Goal: Find contact information: Find contact information

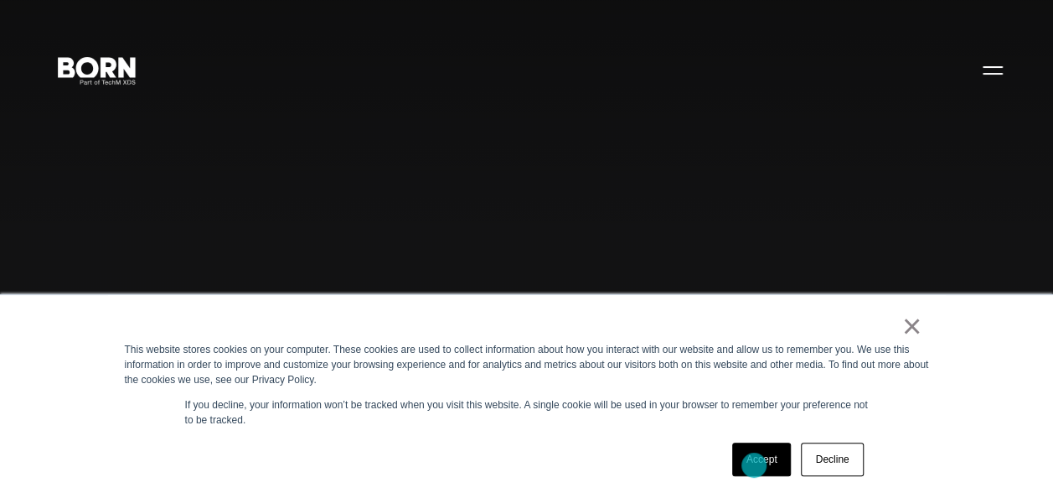
drag, startPoint x: 1056, startPoint y: 60, endPoint x: 754, endPoint y: 465, distance: 505.2
click at [754, 465] on link "Accept" at bounding box center [761, 459] width 59 height 34
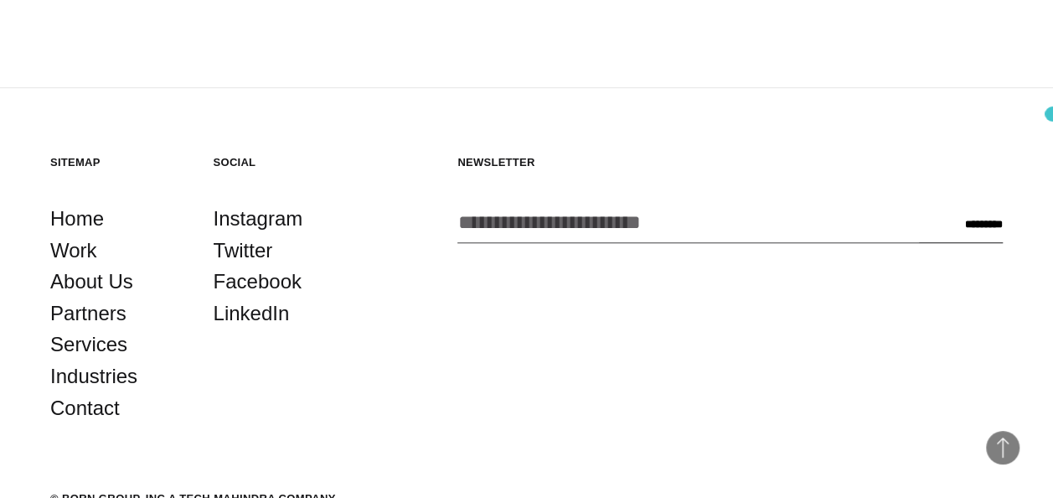
scroll to position [3780, 0]
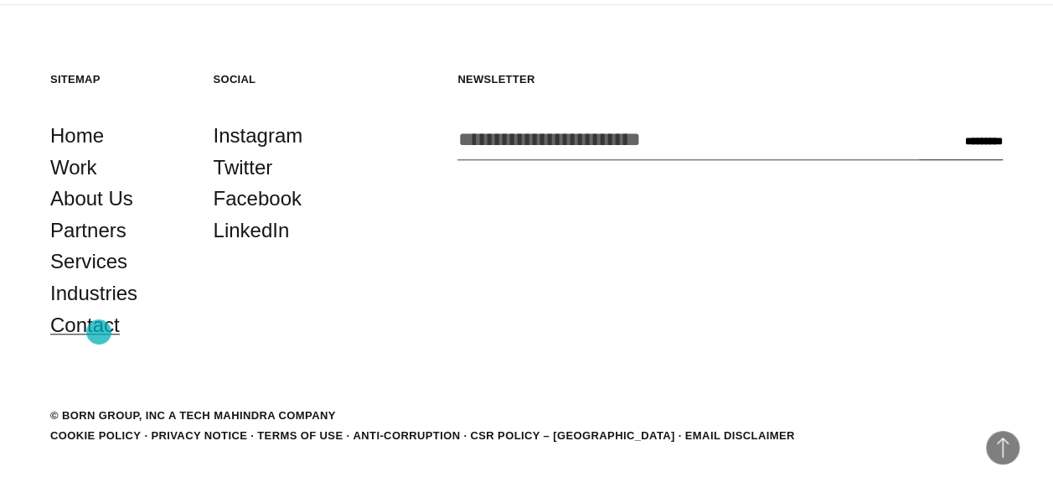
click at [99, 332] on link "Contact" at bounding box center [85, 325] width 70 height 32
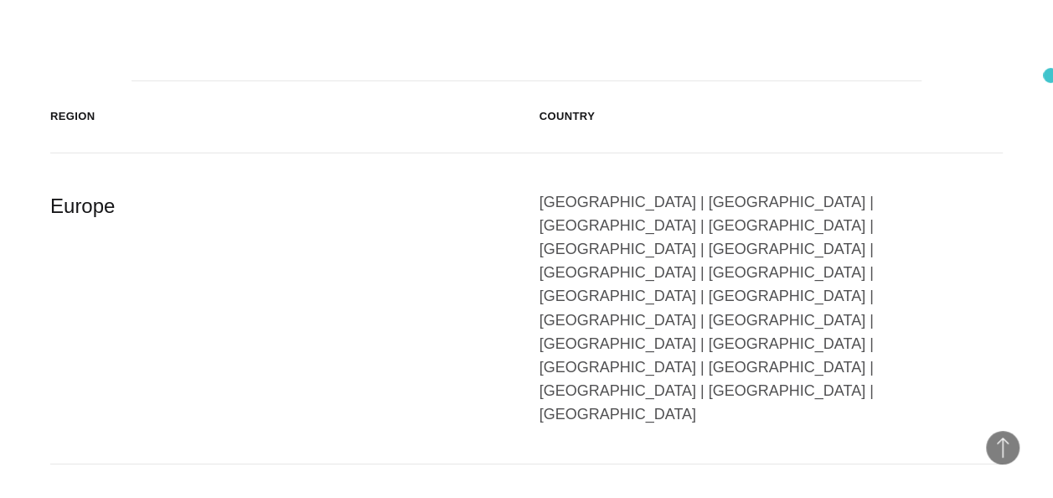
scroll to position [2673, 0]
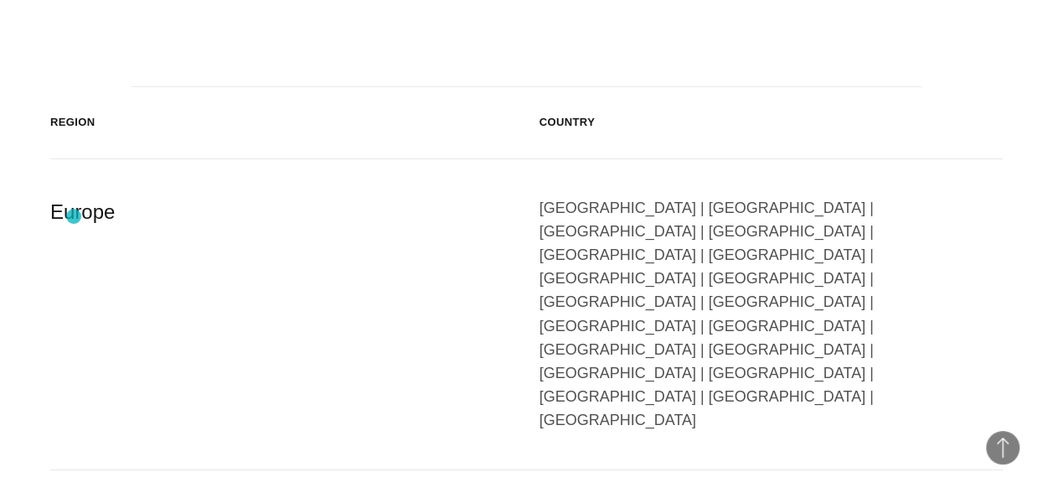
click at [74, 216] on div "Europe" at bounding box center [282, 314] width 464 height 236
click at [92, 212] on div "Europe" at bounding box center [282, 314] width 464 height 236
drag, startPoint x: 92, startPoint y: 212, endPoint x: 136, endPoint y: 247, distance: 56.0
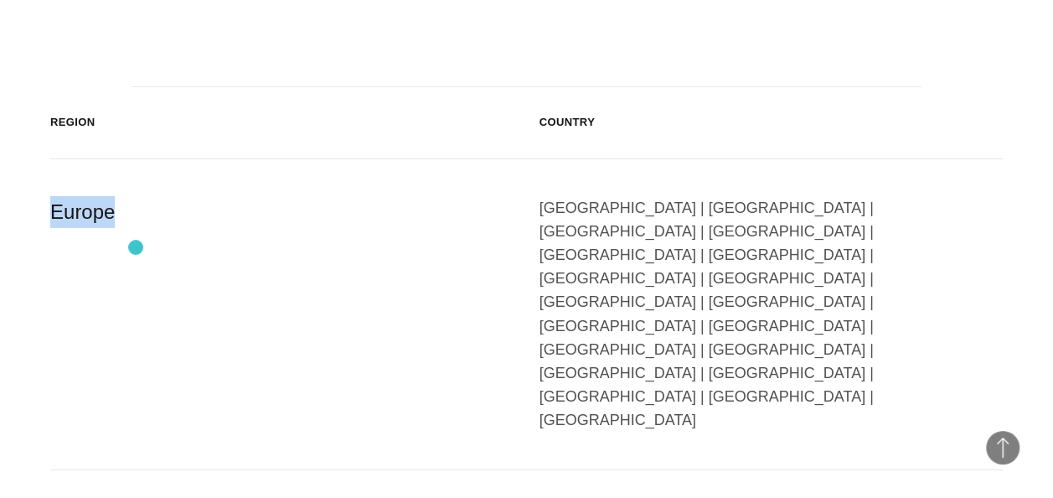
click at [136, 247] on div "Europe" at bounding box center [282, 314] width 464 height 236
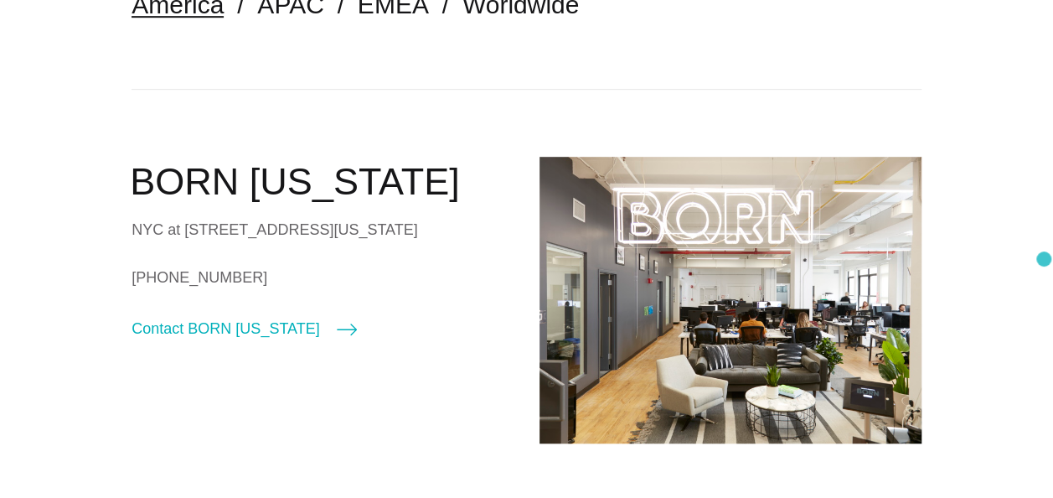
scroll to position [62, 0]
